Goal: Information Seeking & Learning: Learn about a topic

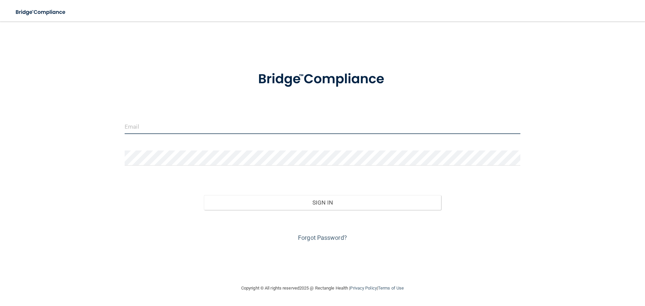
click at [231, 124] on input "email" at bounding box center [323, 126] width 396 height 15
type input "[PERSON_NAME][EMAIL_ADDRESS][DOMAIN_NAME]"
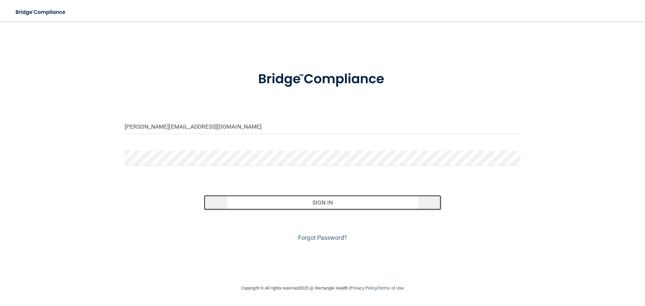
click at [282, 207] on button "Sign In" at bounding box center [322, 202] width 237 height 15
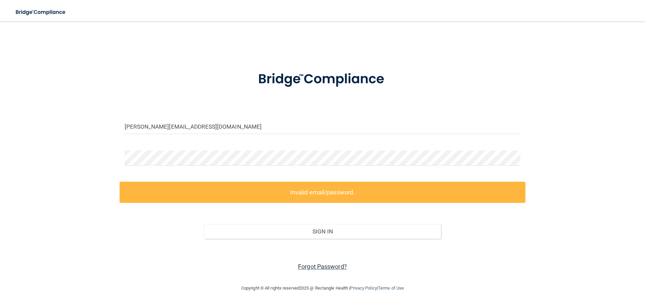
click at [320, 266] on link "Forgot Password?" at bounding box center [322, 266] width 49 height 7
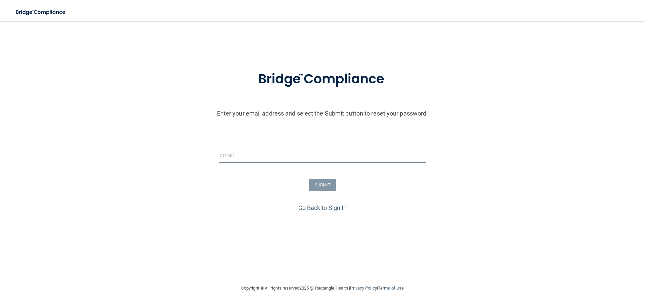
click at [241, 157] on input "email" at bounding box center [322, 154] width 206 height 15
type input "[PERSON_NAME][EMAIL_ADDRESS][DOMAIN_NAME]"
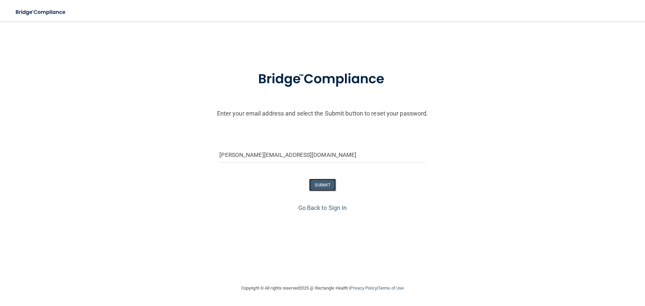
click at [322, 182] on button "SUBMIT" at bounding box center [322, 185] width 27 height 12
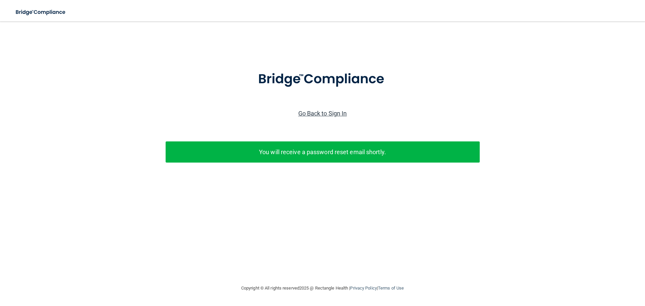
click at [321, 115] on link "Go Back to Sign In" at bounding box center [322, 113] width 49 height 7
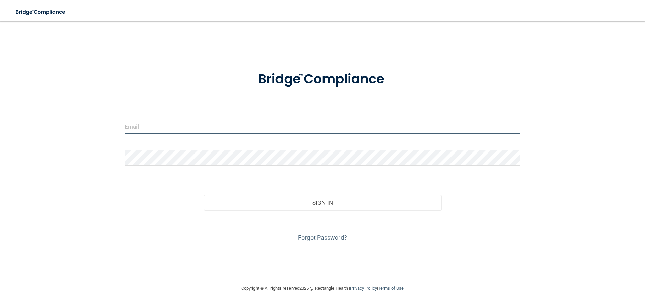
click at [268, 123] on input "email" at bounding box center [323, 126] width 396 height 15
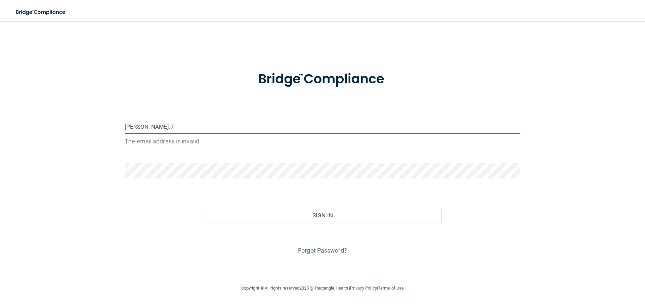
type input "[PERSON_NAME][EMAIL_ADDRESS][DOMAIN_NAME]"
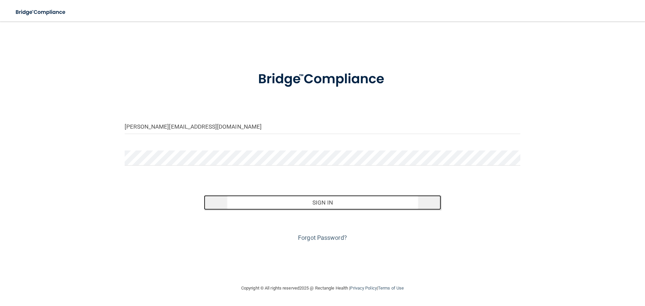
click at [284, 202] on button "Sign In" at bounding box center [322, 202] width 237 height 15
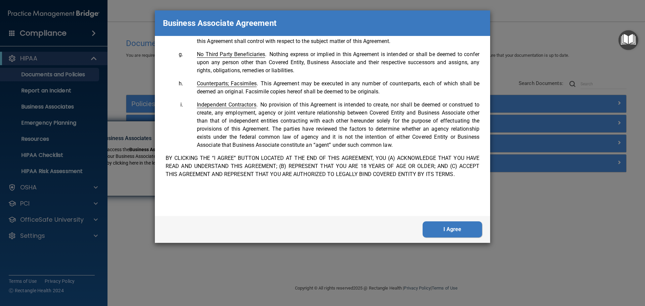
scroll to position [1370, 0]
click at [440, 228] on button "I Agree" at bounding box center [452, 229] width 59 height 16
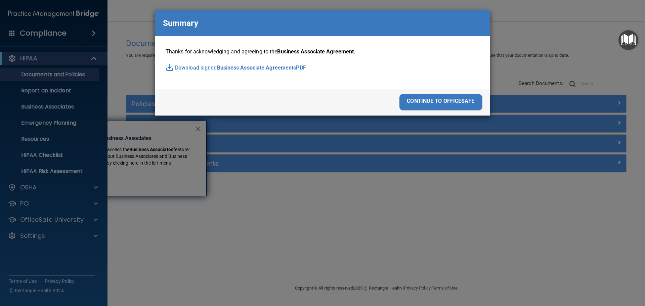
click at [432, 101] on div "continue to officesafe" at bounding box center [440, 102] width 83 height 16
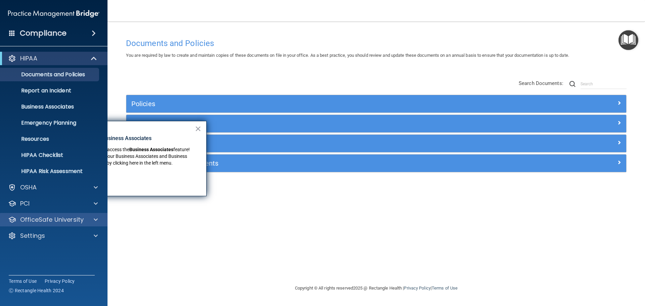
click at [65, 215] on div "OfficeSafe University" at bounding box center [54, 219] width 108 height 13
click at [96, 218] on span at bounding box center [96, 220] width 4 height 8
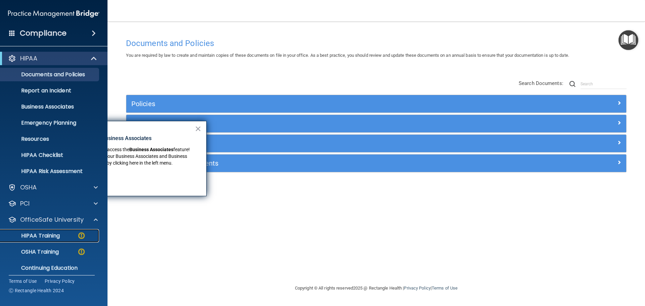
click at [57, 236] on p "HIPAA Training" at bounding box center [31, 235] width 55 height 7
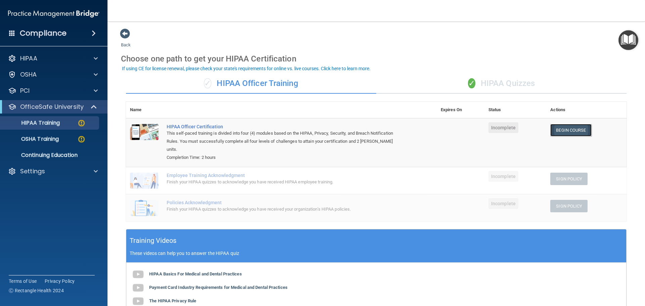
click at [562, 131] on link "Begin Course" at bounding box center [570, 130] width 41 height 12
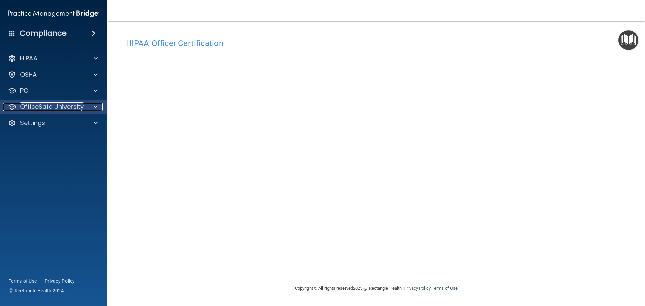
click at [42, 109] on p "OfficeSafe University" at bounding box center [51, 107] width 63 height 8
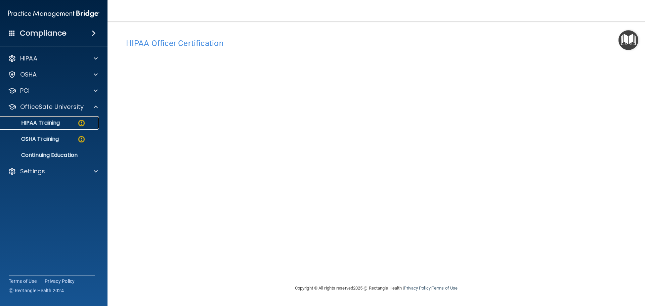
click at [48, 125] on p "HIPAA Training" at bounding box center [31, 123] width 55 height 7
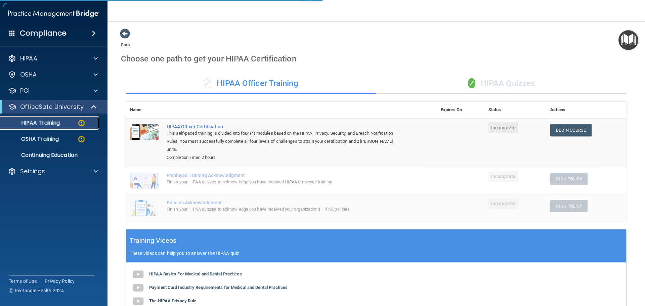
click at [76, 123] on div "HIPAA Training" at bounding box center [50, 123] width 92 height 7
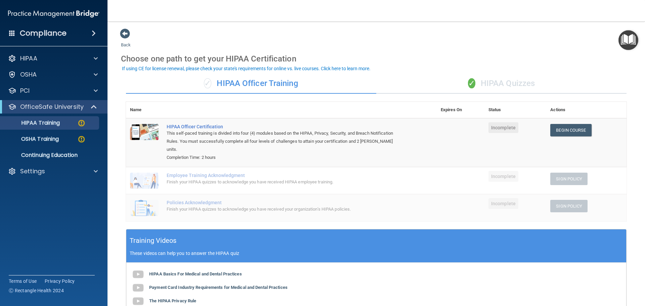
click at [500, 128] on span "Incomplete" at bounding box center [503, 127] width 30 height 11
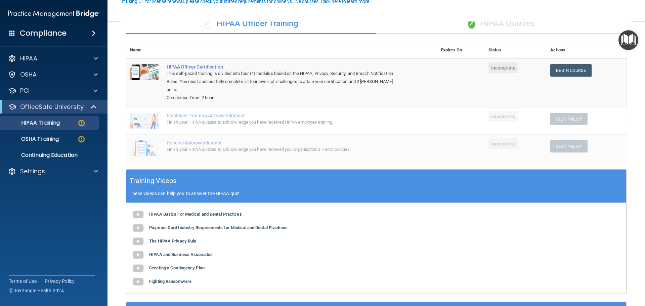
scroll to position [67, 0]
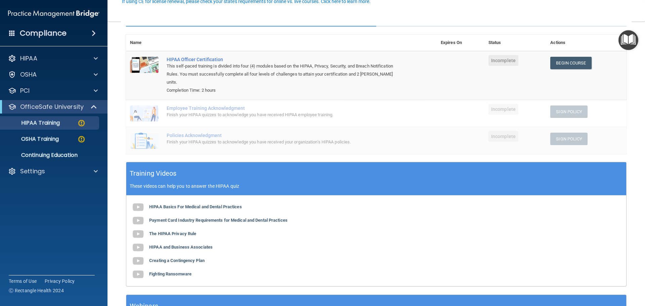
click at [495, 104] on span "Incomplete" at bounding box center [503, 109] width 30 height 11
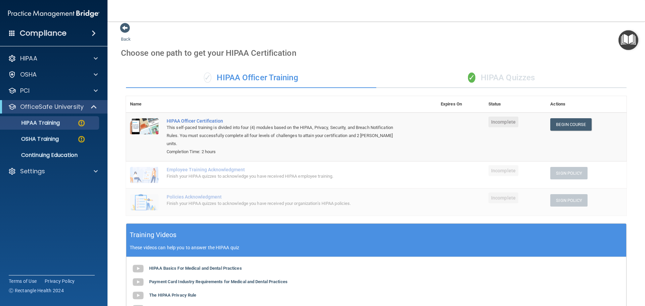
scroll to position [0, 0]
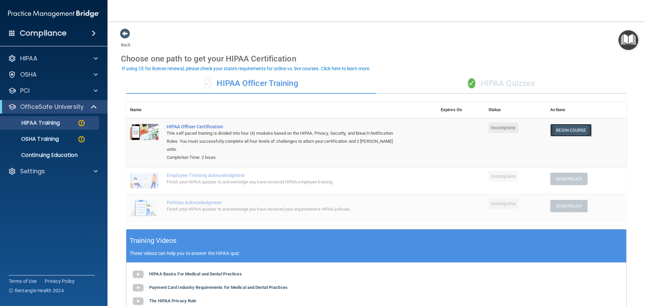
click at [561, 127] on link "Begin Course" at bounding box center [570, 130] width 41 height 12
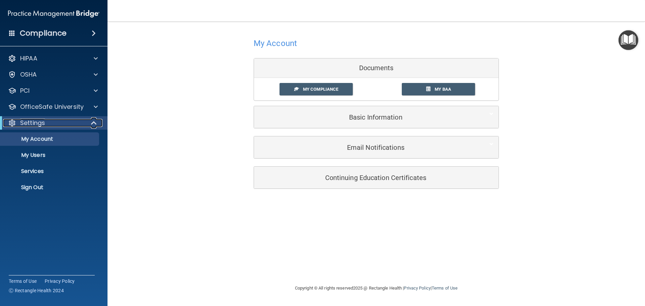
click at [60, 121] on div "Settings" at bounding box center [44, 123] width 83 height 8
click at [58, 123] on div "Settings" at bounding box center [44, 123] width 83 height 8
click at [61, 110] on p "OfficeSafe University" at bounding box center [51, 107] width 63 height 8
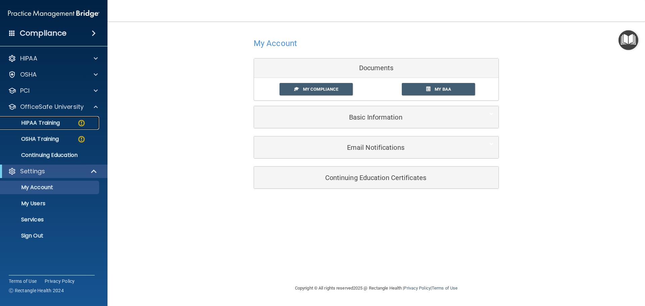
click at [64, 123] on div "HIPAA Training" at bounding box center [50, 123] width 92 height 7
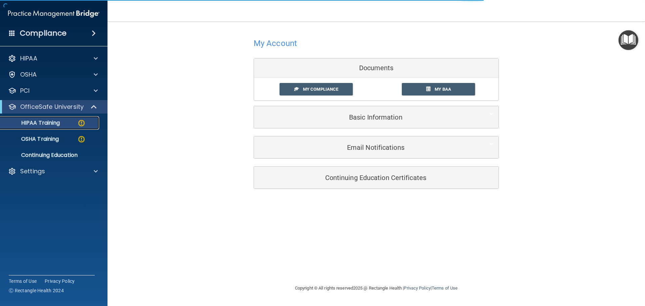
click at [55, 123] on p "HIPAA Training" at bounding box center [31, 123] width 55 height 7
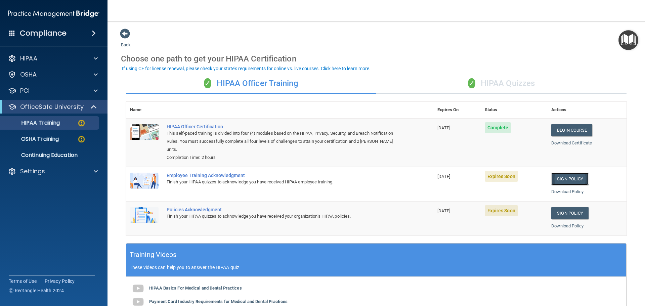
click at [558, 180] on link "Sign Policy" at bounding box center [569, 179] width 37 height 12
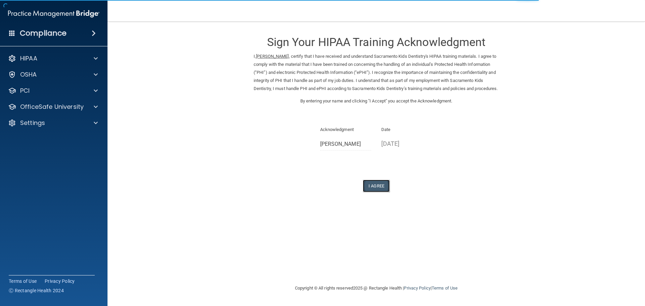
click at [373, 192] on button "I Agree" at bounding box center [376, 186] width 27 height 12
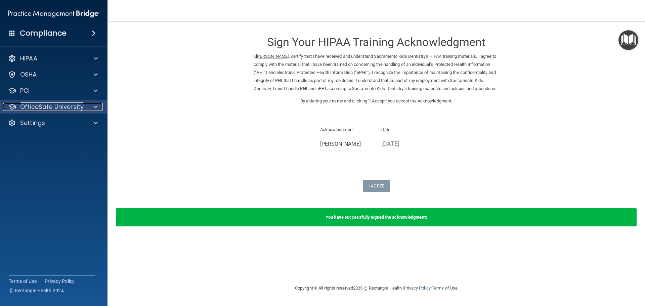
click at [70, 110] on p "OfficeSafe University" at bounding box center [51, 107] width 63 height 8
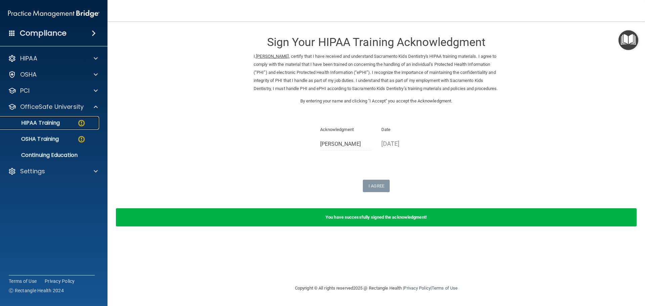
click at [75, 128] on link "HIPAA Training" at bounding box center [46, 122] width 106 height 13
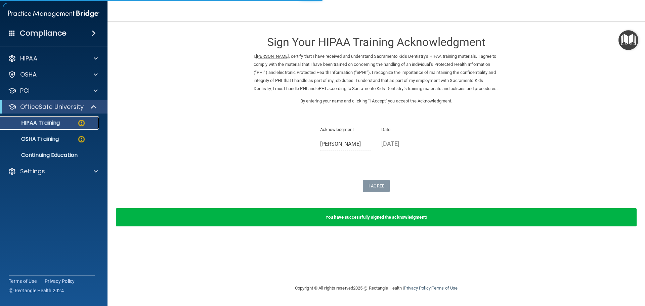
click at [69, 124] on div "HIPAA Training" at bounding box center [50, 123] width 92 height 7
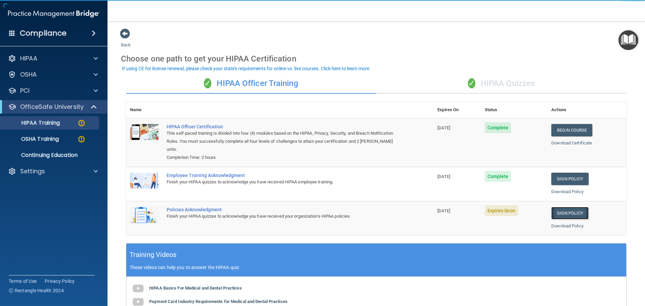
click at [569, 211] on link "Sign Policy" at bounding box center [569, 213] width 37 height 12
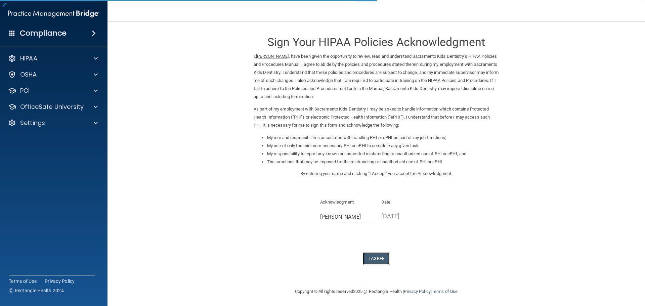
click at [373, 260] on button "I Agree" at bounding box center [376, 258] width 27 height 12
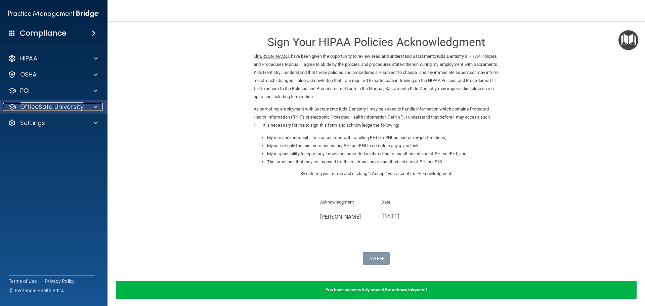
click at [39, 107] on p "OfficeSafe University" at bounding box center [51, 107] width 63 height 8
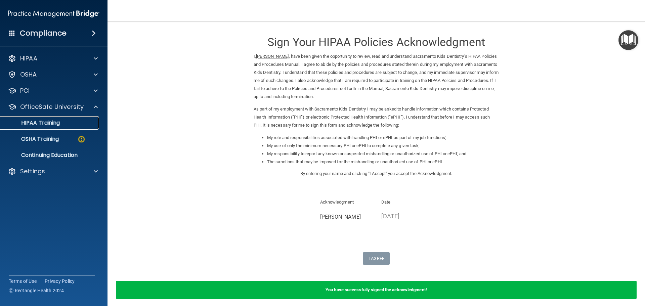
click at [52, 126] on p "HIPAA Training" at bounding box center [31, 123] width 55 height 7
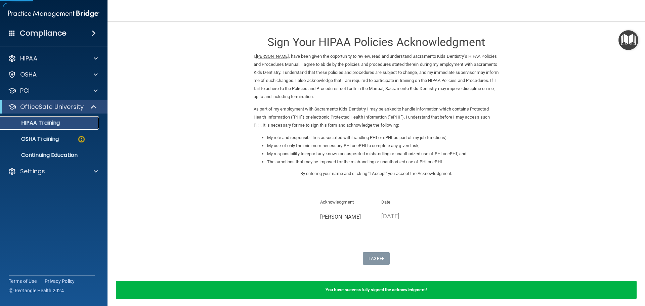
click at [54, 125] on p "HIPAA Training" at bounding box center [31, 123] width 55 height 7
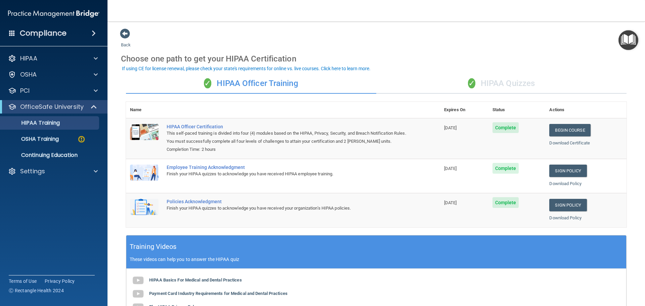
click at [508, 85] on div "✓ HIPAA Quizzes" at bounding box center [501, 84] width 250 height 20
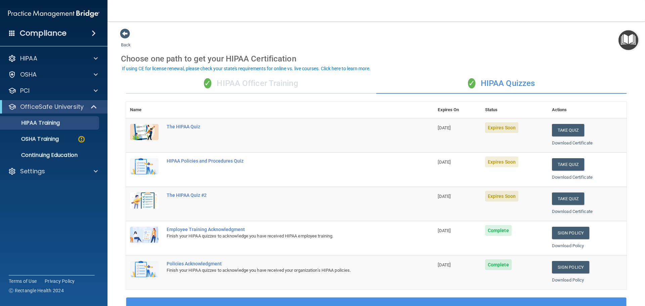
click at [508, 85] on div "✓ HIPAA Quizzes" at bounding box center [501, 84] width 250 height 20
click at [472, 83] on span "✓" at bounding box center [471, 83] width 7 height 10
click at [497, 80] on div "✓ HIPAA Quizzes" at bounding box center [501, 84] width 250 height 20
click at [512, 82] on div "✓ HIPAA Quizzes" at bounding box center [501, 84] width 250 height 20
click at [563, 128] on button "Take Quiz" at bounding box center [568, 130] width 32 height 12
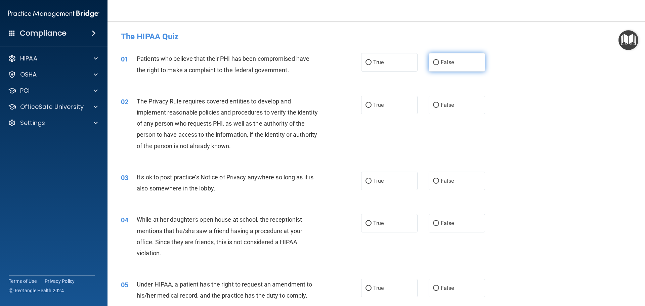
click at [441, 57] on label "False" at bounding box center [457, 62] width 56 height 18
click at [439, 60] on input "False" at bounding box center [436, 62] width 6 height 5
radio input "true"
click at [443, 101] on label "False" at bounding box center [457, 105] width 56 height 18
click at [439, 103] on input "False" at bounding box center [436, 105] width 6 height 5
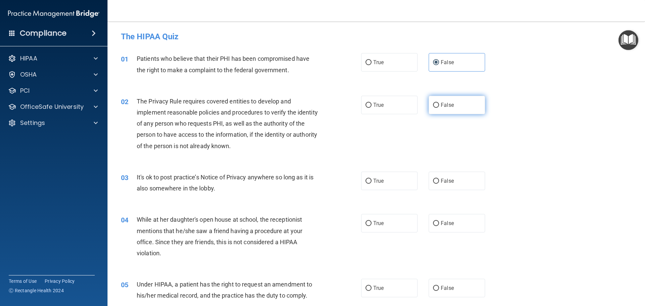
radio input "true"
click at [439, 172] on label "False" at bounding box center [457, 181] width 56 height 18
click at [460, 178] on label "False" at bounding box center [457, 181] width 56 height 18
click at [439, 179] on input "False" at bounding box center [436, 181] width 6 height 5
radio input "true"
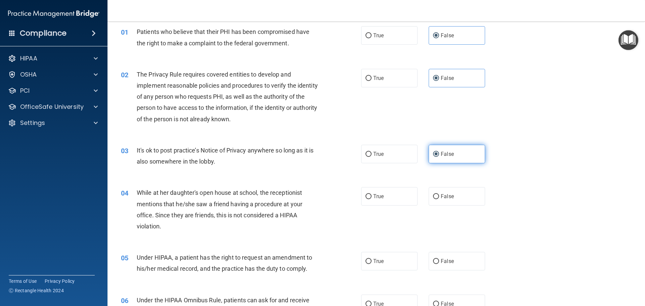
scroll to position [67, 0]
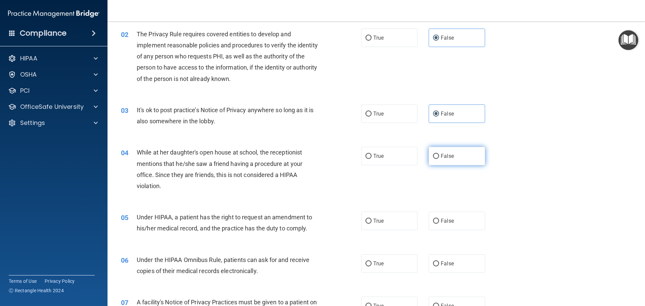
click at [455, 159] on label "False" at bounding box center [457, 156] width 56 height 18
click at [439, 159] on input "False" at bounding box center [436, 156] width 6 height 5
radio input "true"
click at [368, 219] on input "True" at bounding box center [368, 221] width 6 height 5
radio input "true"
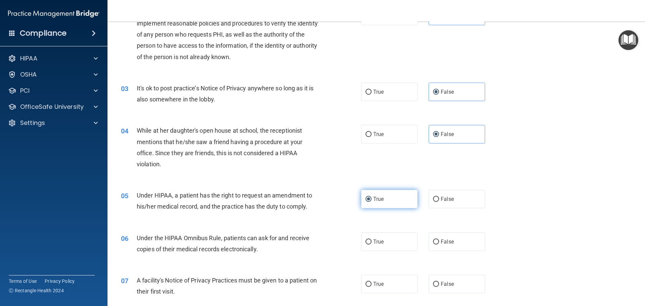
scroll to position [101, 0]
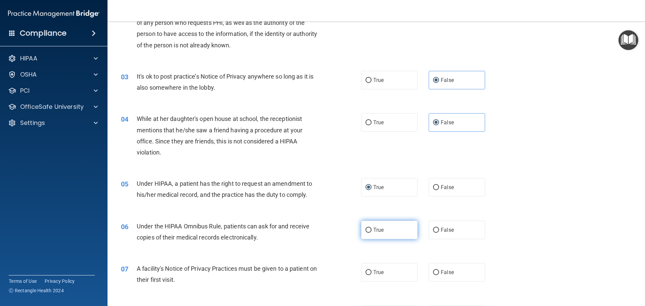
click at [378, 222] on label "True" at bounding box center [389, 230] width 56 height 18
click at [371, 228] on input "True" at bounding box center [368, 230] width 6 height 5
radio input "true"
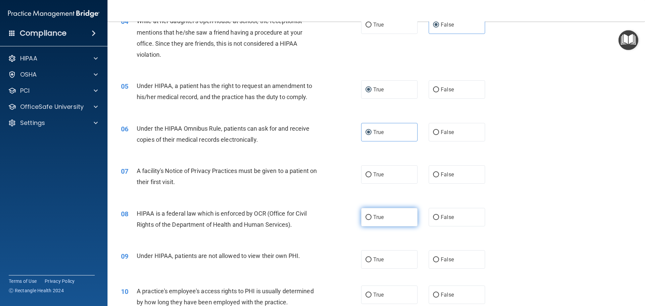
scroll to position [202, 0]
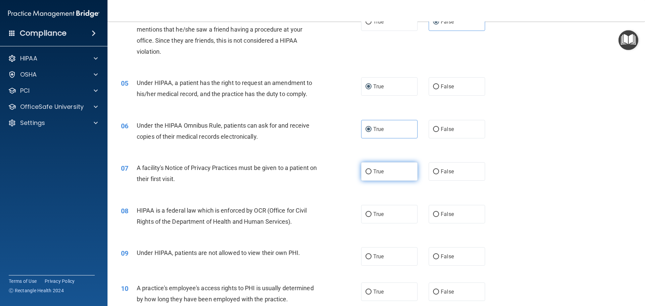
click at [390, 173] on label "True" at bounding box center [389, 171] width 56 height 18
click at [371, 173] on input "True" at bounding box center [368, 171] width 6 height 5
radio input "true"
click at [458, 216] on label "False" at bounding box center [457, 214] width 56 height 18
click at [439, 216] on input "False" at bounding box center [436, 214] width 6 height 5
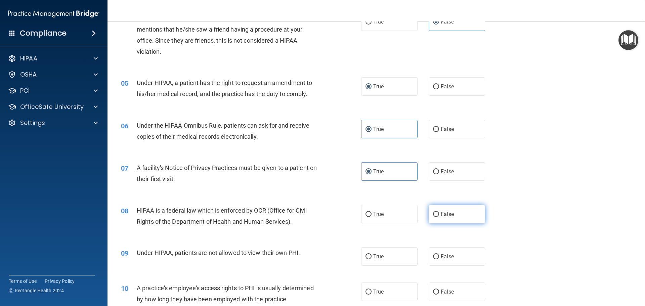
radio input "true"
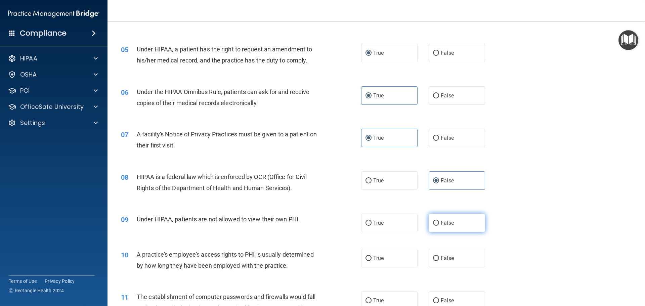
click at [451, 220] on label "False" at bounding box center [457, 223] width 56 height 18
click at [439, 221] on input "False" at bounding box center [436, 223] width 6 height 5
radio input "true"
click at [368, 253] on label "True" at bounding box center [389, 258] width 56 height 18
click at [368, 256] on input "True" at bounding box center [368, 258] width 6 height 5
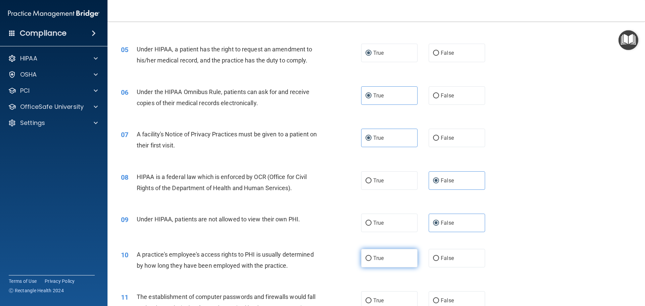
radio input "true"
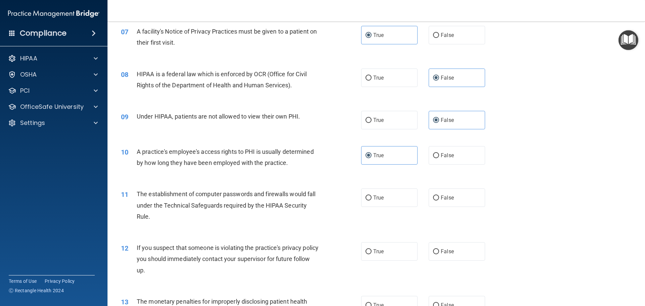
scroll to position [369, 0]
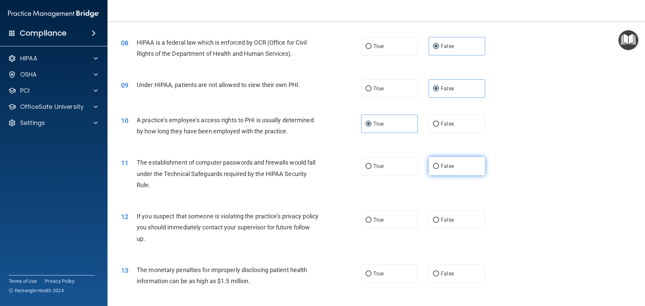
click at [462, 166] on label "False" at bounding box center [457, 166] width 56 height 18
click at [439, 166] on input "False" at bounding box center [436, 166] width 6 height 5
radio input "true"
click at [463, 224] on label "False" at bounding box center [457, 220] width 56 height 18
click at [439, 223] on input "False" at bounding box center [436, 220] width 6 height 5
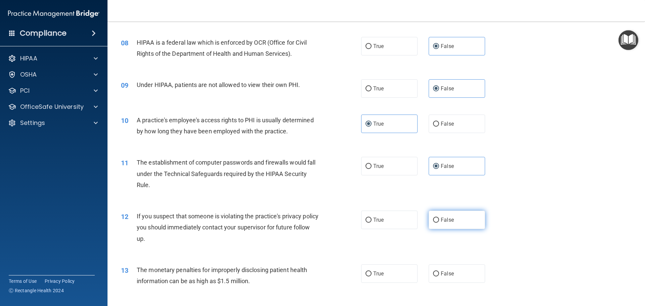
radio input "true"
click at [452, 270] on label "False" at bounding box center [457, 273] width 56 height 18
click at [439, 271] on input "False" at bounding box center [436, 273] width 6 height 5
radio input "true"
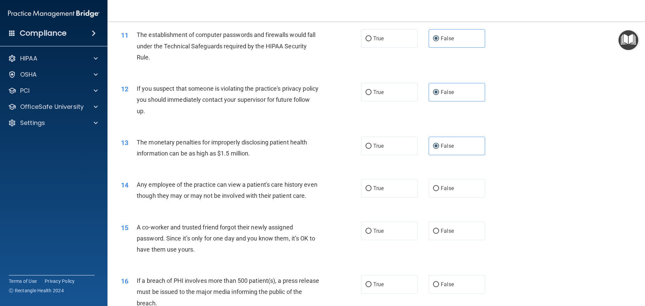
scroll to position [504, 0]
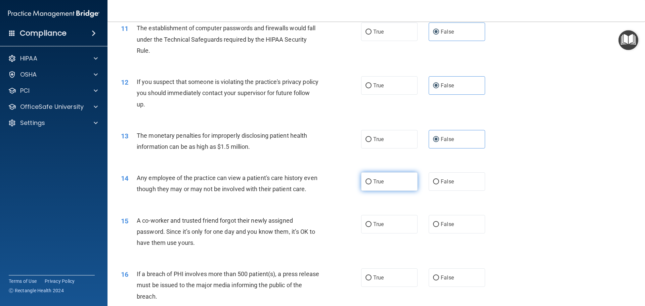
click at [394, 184] on label "True" at bounding box center [389, 181] width 56 height 18
click at [371, 184] on input "True" at bounding box center [368, 181] width 6 height 5
radio input "true"
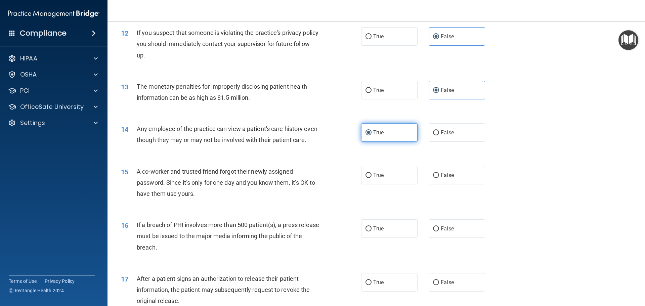
scroll to position [571, 0]
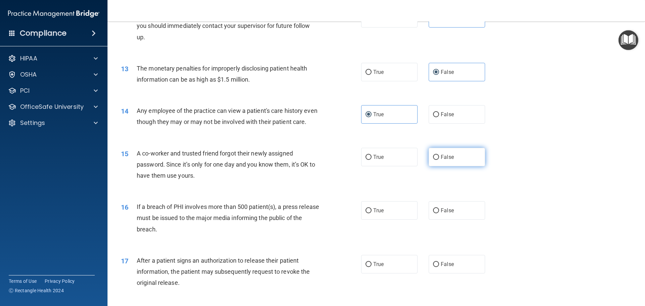
click at [455, 166] on label "False" at bounding box center [457, 157] width 56 height 18
click at [439, 160] on input "False" at bounding box center [436, 157] width 6 height 5
radio input "true"
click at [391, 220] on label "True" at bounding box center [389, 210] width 56 height 18
click at [371, 213] on input "True" at bounding box center [368, 210] width 6 height 5
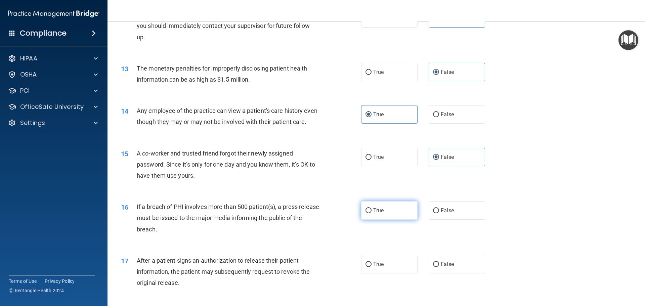
radio input "true"
click at [460, 220] on label "False" at bounding box center [457, 210] width 56 height 18
click at [439, 213] on input "False" at bounding box center [436, 210] width 6 height 5
radio input "true"
click at [386, 220] on label "True" at bounding box center [389, 210] width 56 height 18
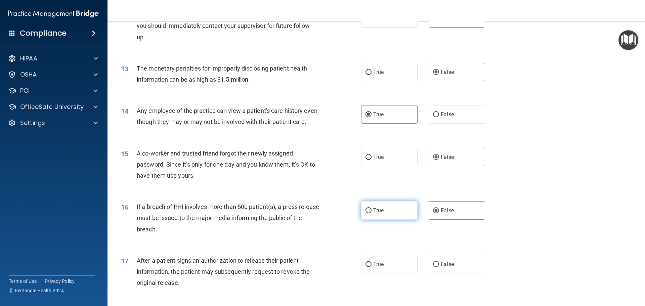
click at [371, 213] on input "True" at bounding box center [368, 210] width 6 height 5
radio input "true"
radio input "false"
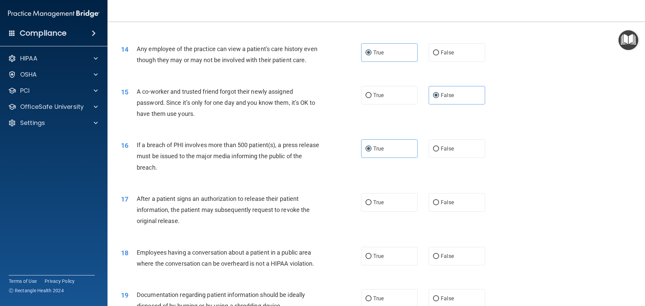
scroll to position [638, 0]
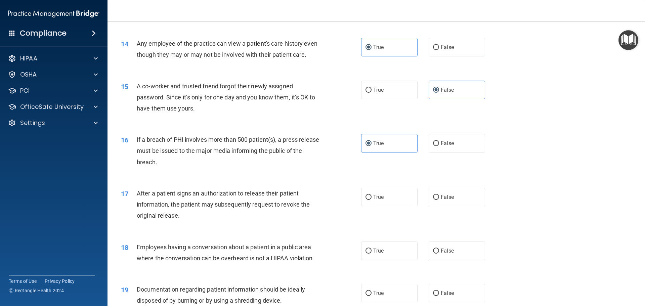
drag, startPoint x: 449, startPoint y: 212, endPoint x: 449, endPoint y: 227, distance: 14.4
click at [449, 223] on div "17 After a patient signs an authorization to release their patient information,…" at bounding box center [376, 206] width 521 height 54
click at [443, 254] on span "False" at bounding box center [447, 251] width 13 height 6
click at [439, 254] on input "False" at bounding box center [436, 251] width 6 height 5
radio input "true"
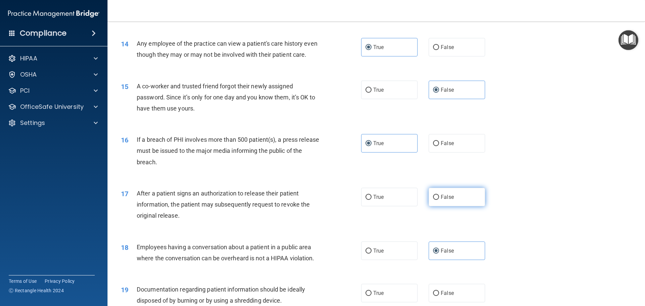
click at [440, 206] on label "False" at bounding box center [457, 197] width 56 height 18
click at [439, 200] on input "False" at bounding box center [436, 197] width 6 height 5
radio input "true"
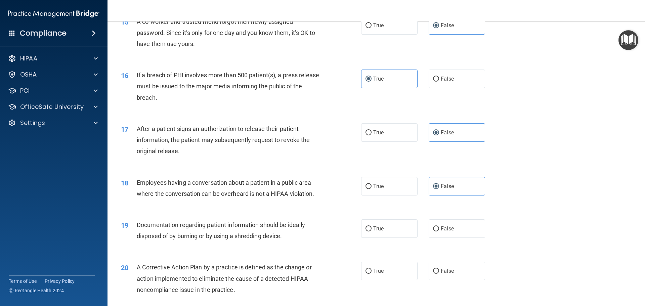
scroll to position [705, 0]
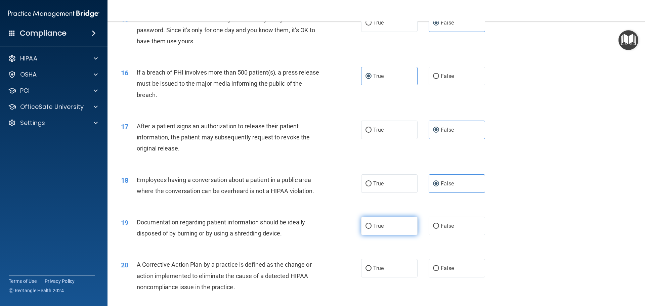
click at [377, 229] on span "True" at bounding box center [378, 226] width 10 height 6
click at [371, 229] on input "True" at bounding box center [368, 226] width 6 height 5
radio input "true"
click at [381, 271] on span "True" at bounding box center [378, 268] width 10 height 6
click at [371, 271] on input "True" at bounding box center [368, 268] width 6 height 5
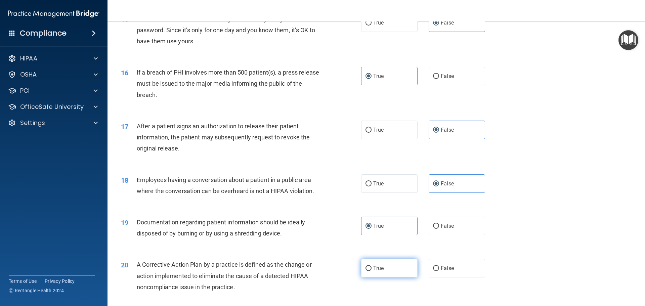
radio input "true"
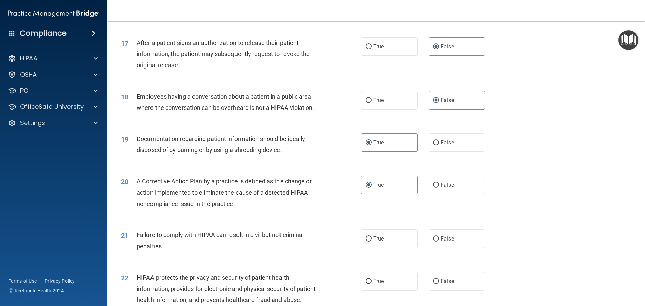
scroll to position [806, 0]
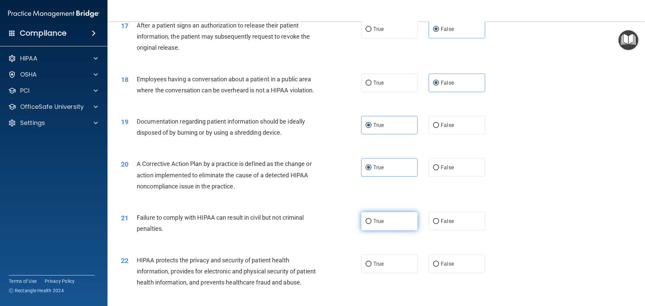
click at [375, 230] on label "True" at bounding box center [389, 221] width 56 height 18
click at [371, 224] on input "True" at bounding box center [368, 221] width 6 height 5
radio input "true"
click at [386, 273] on label "True" at bounding box center [389, 264] width 56 height 18
click at [371, 267] on input "True" at bounding box center [368, 264] width 6 height 5
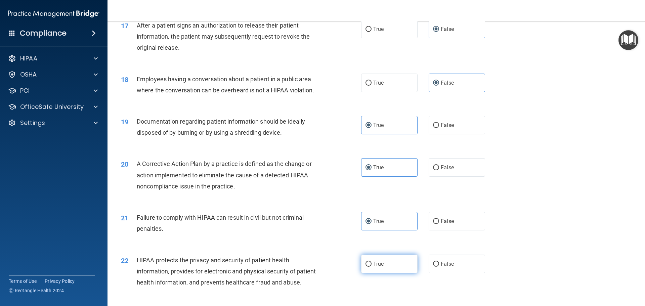
radio input "true"
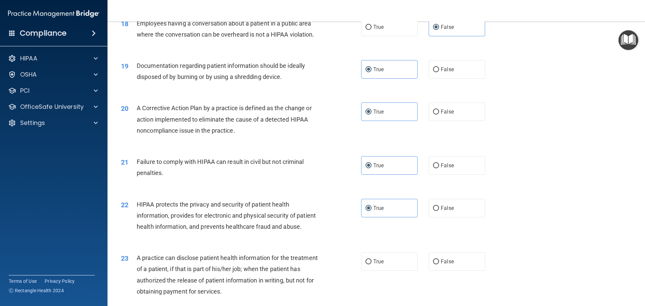
scroll to position [873, 0]
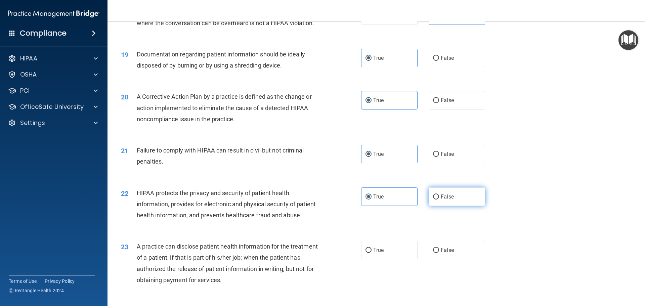
click at [455, 206] on label "False" at bounding box center [457, 196] width 56 height 18
click at [439, 200] on input "False" at bounding box center [436, 196] width 6 height 5
radio input "true"
radio input "false"
click at [452, 259] on label "False" at bounding box center [457, 250] width 56 height 18
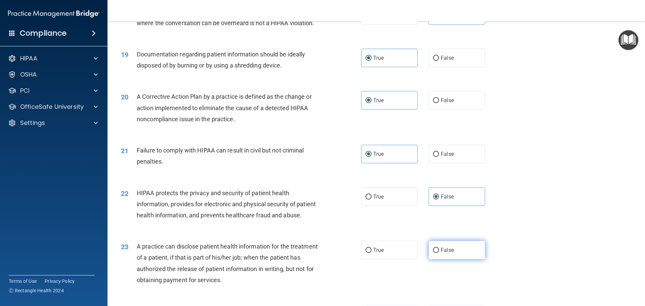
click at [439, 253] on input "False" at bounding box center [436, 250] width 6 height 5
radio input "true"
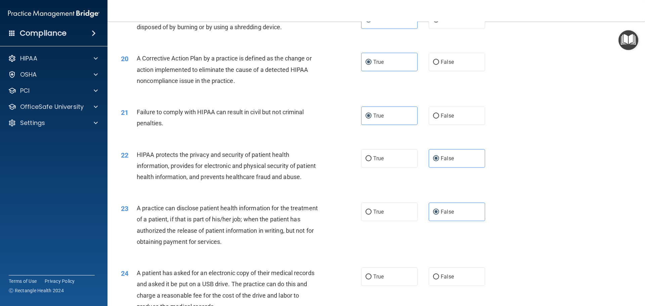
scroll to position [974, 0]
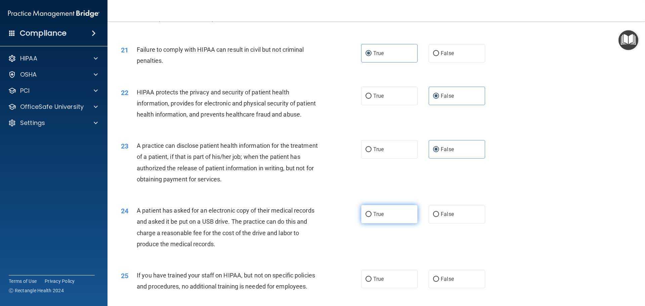
click at [396, 223] on label "True" at bounding box center [389, 214] width 56 height 18
click at [371, 217] on input "True" at bounding box center [368, 214] width 6 height 5
radio input "true"
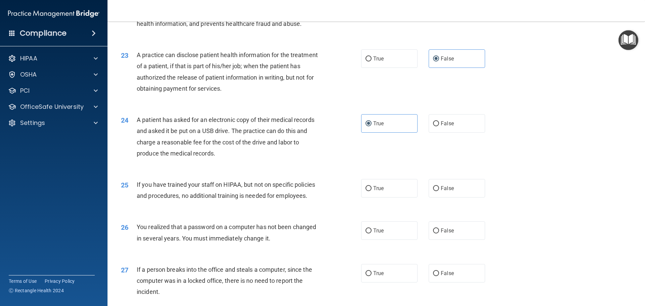
scroll to position [1075, 0]
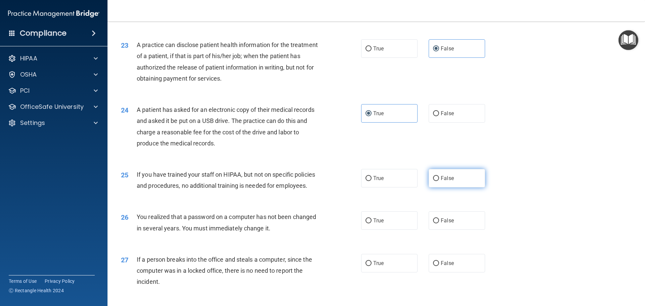
click at [446, 187] on label "False" at bounding box center [457, 178] width 56 height 18
click at [439, 181] on input "False" at bounding box center [436, 178] width 6 height 5
radio input "true"
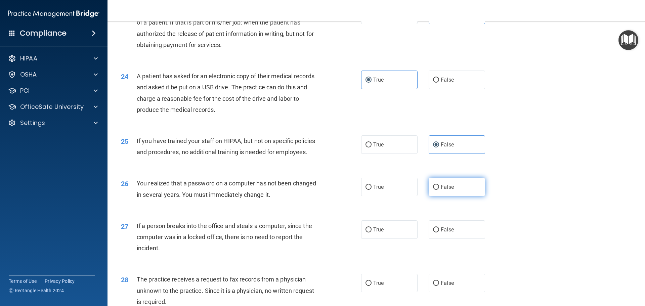
click at [455, 196] on label "False" at bounding box center [457, 187] width 56 height 18
click at [439, 190] on input "False" at bounding box center [436, 187] width 6 height 5
radio input "true"
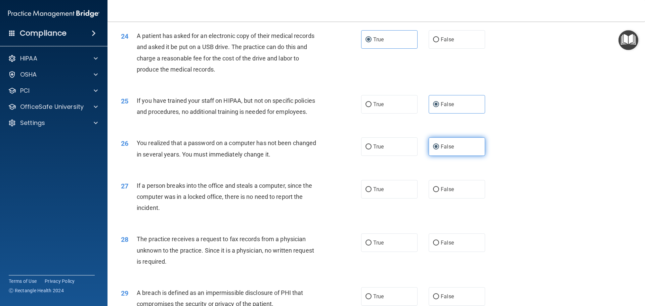
scroll to position [1176, 0]
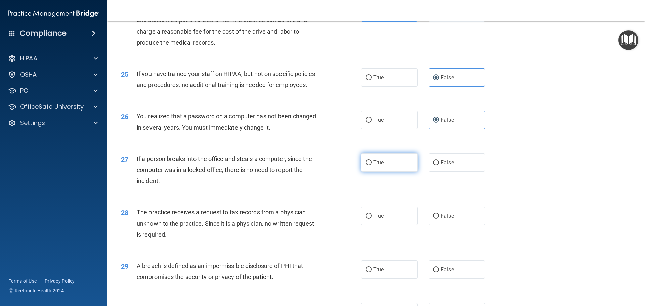
click at [394, 172] on label "True" at bounding box center [389, 162] width 56 height 18
click at [371, 165] on input "True" at bounding box center [368, 162] width 6 height 5
radio input "true"
click at [458, 225] on label "False" at bounding box center [457, 216] width 56 height 18
click at [439, 219] on input "False" at bounding box center [436, 216] width 6 height 5
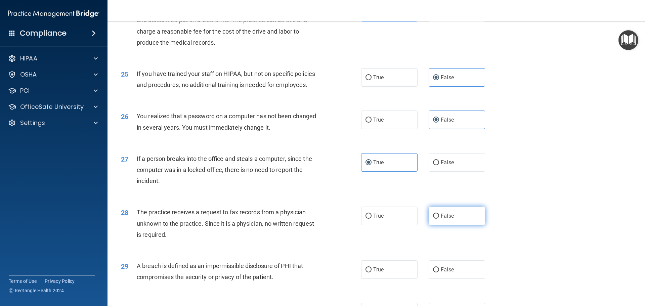
radio input "true"
click at [456, 279] on label "False" at bounding box center [457, 269] width 56 height 18
click at [439, 272] on input "False" at bounding box center [436, 269] width 6 height 5
radio input "true"
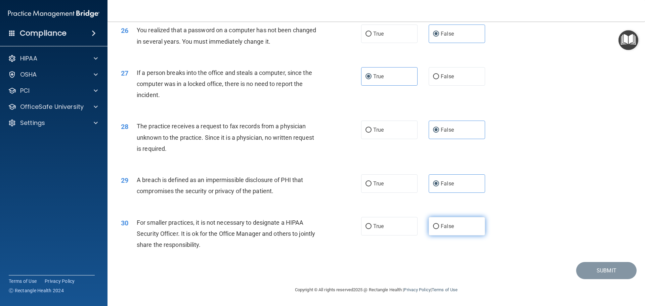
scroll to position [1284, 0]
click at [450, 223] on label "False" at bounding box center [457, 226] width 56 height 18
click at [439, 224] on input "False" at bounding box center [436, 226] width 6 height 5
radio input "true"
click at [608, 273] on button "Submit" at bounding box center [606, 270] width 60 height 17
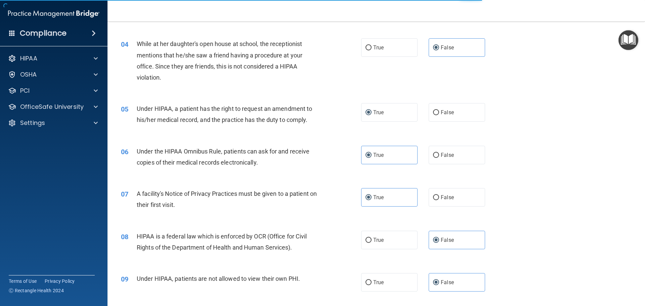
scroll to position [175, 0]
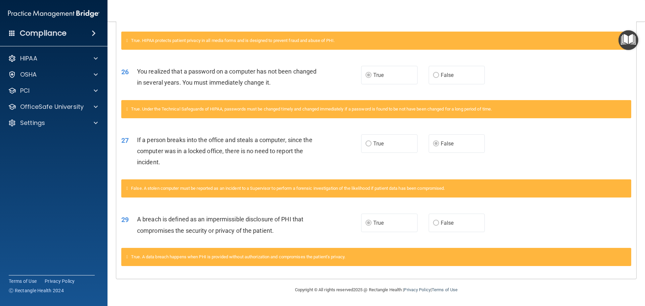
scroll to position [1043, 0]
